Goal: Transaction & Acquisition: Download file/media

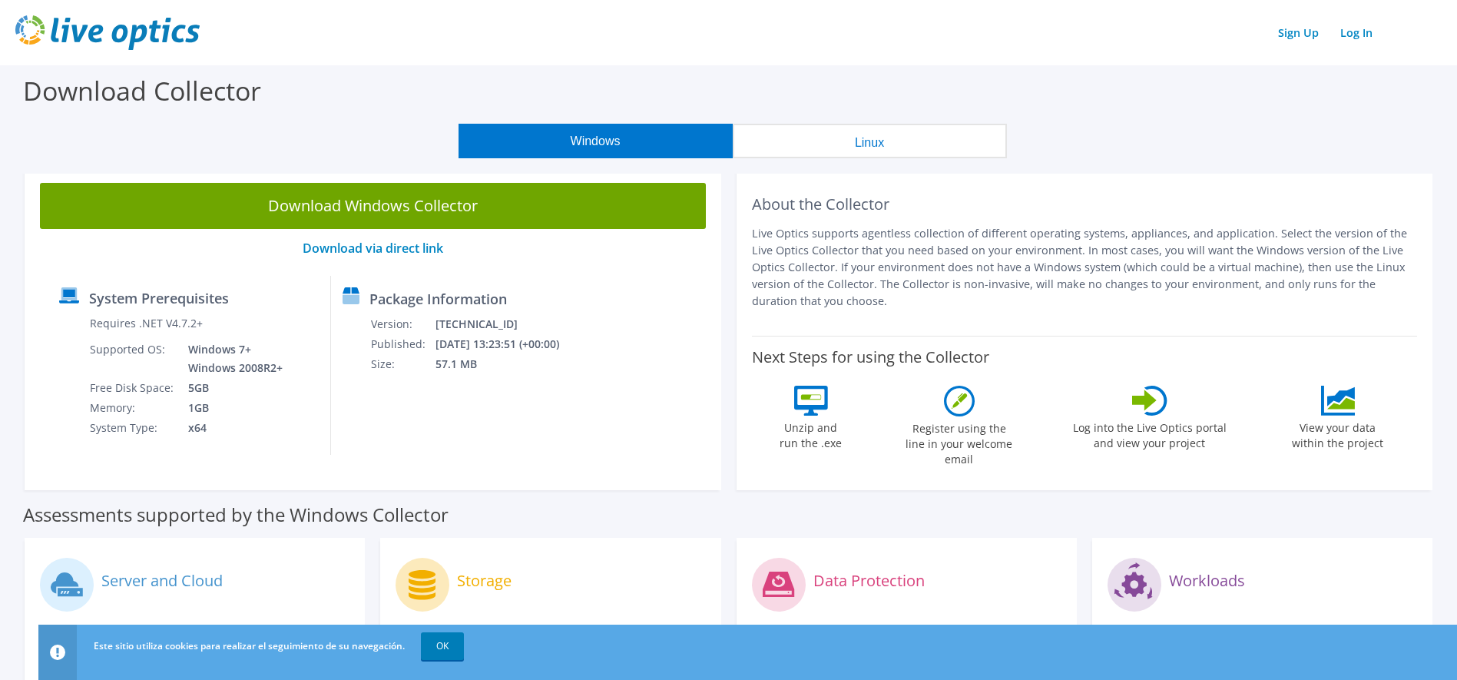
click at [634, 139] on button "Windows" at bounding box center [595, 141] width 274 height 35
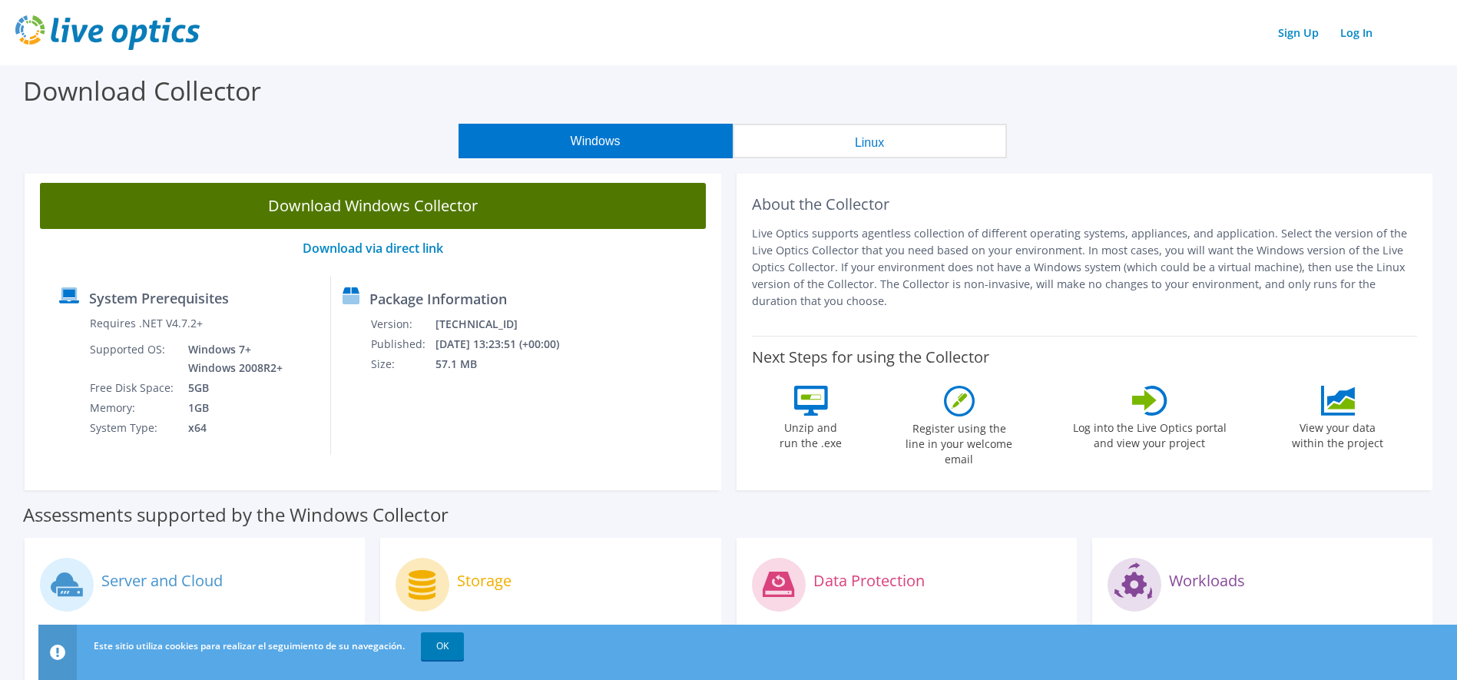
click at [435, 210] on link "Download Windows Collector" at bounding box center [373, 206] width 666 height 46
